Goal: Transaction & Acquisition: Purchase product/service

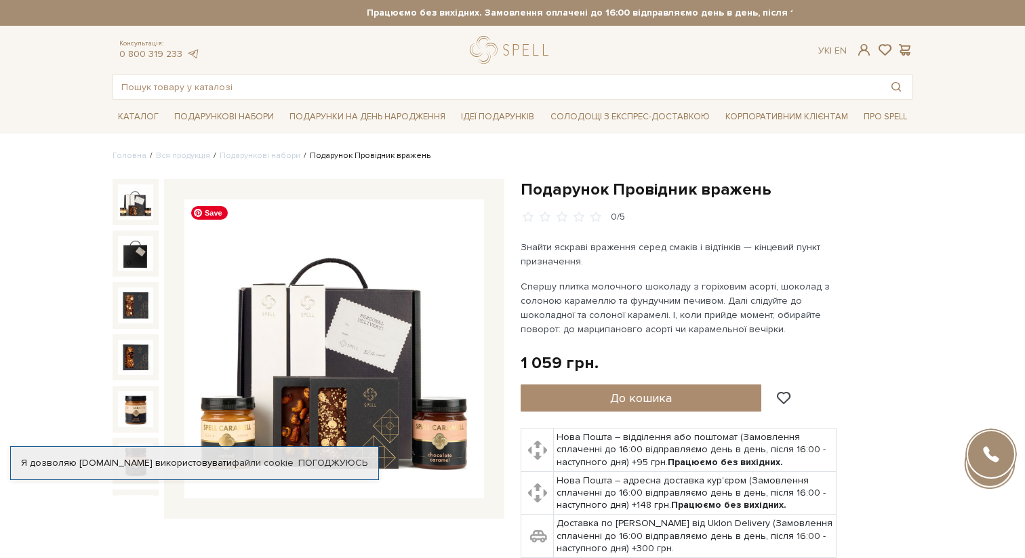
click at [371, 333] on img at bounding box center [334, 349] width 300 height 300
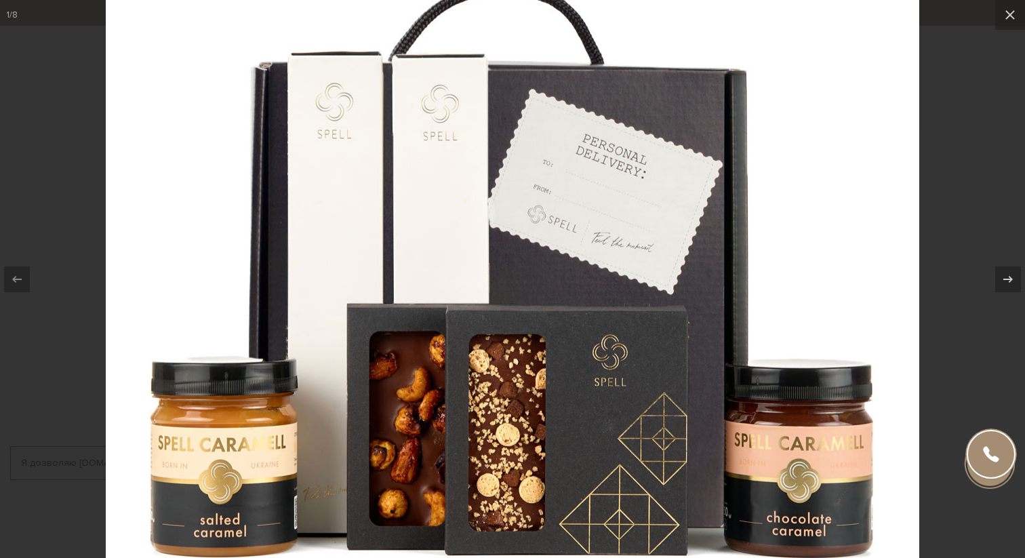
click at [939, 220] on div at bounding box center [512, 279] width 1025 height 558
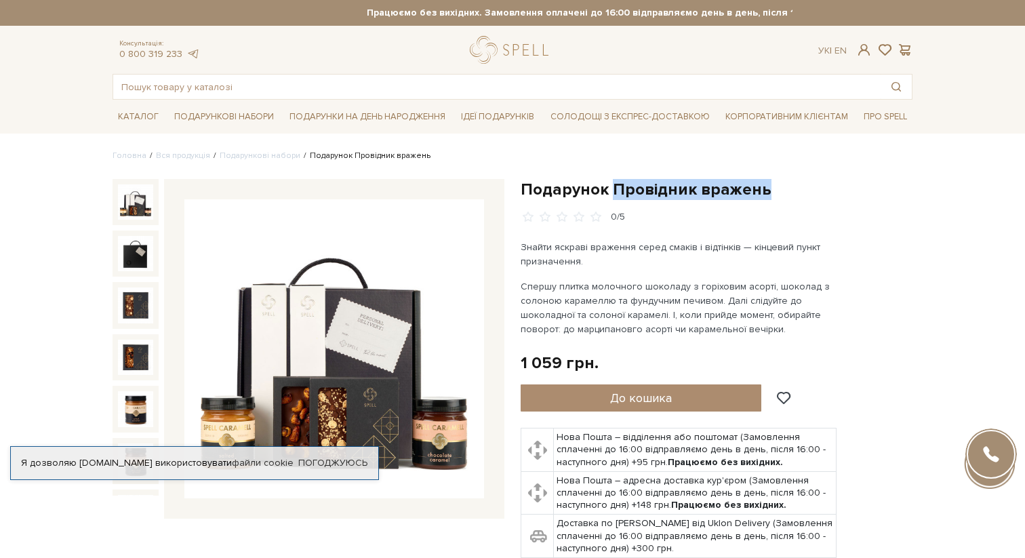
drag, startPoint x: 619, startPoint y: 187, endPoint x: 785, endPoint y: 187, distance: 166.1
click at [785, 187] on h1 "Подарунок Провідник вражень" at bounding box center [717, 189] width 392 height 21
copy h1 "Провідник вражень"
